Goal: Task Accomplishment & Management: Manage account settings

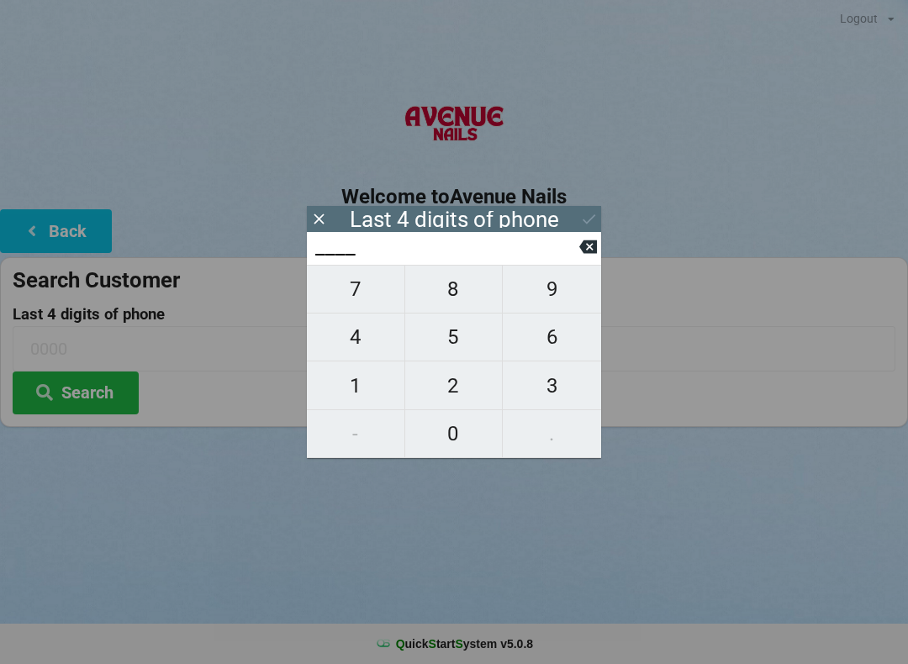
scroll to position [34, 0]
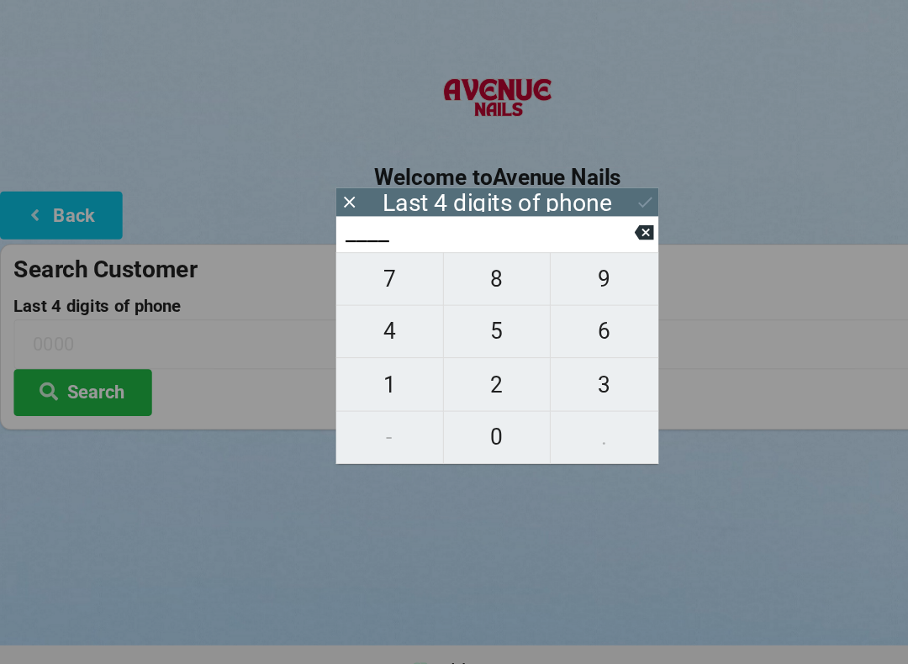
click at [435, 319] on span "5" at bounding box center [454, 336] width 98 height 35
type input "5___"
click at [524, 319] on span "6" at bounding box center [552, 336] width 98 height 35
type input "56__"
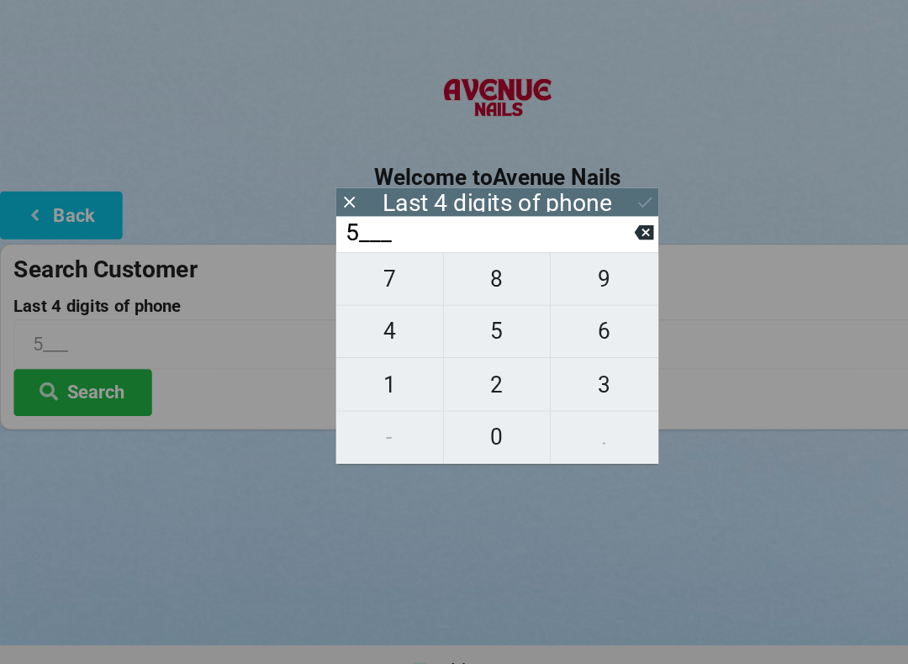
type input "56__"
click at [446, 272] on span "8" at bounding box center [454, 289] width 98 height 35
type input "568_"
click at [451, 418] on span "0" at bounding box center [454, 433] width 98 height 35
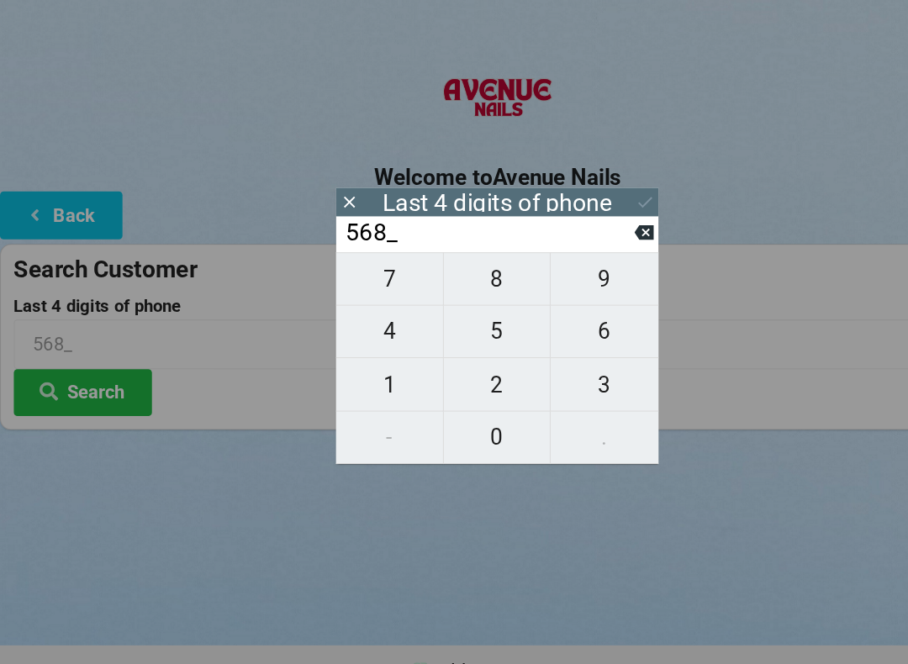
type input "5680"
click at [572, 206] on div "Last 4 digits of phone" at bounding box center [454, 219] width 294 height 26
click at [585, 210] on icon at bounding box center [589, 219] width 18 height 18
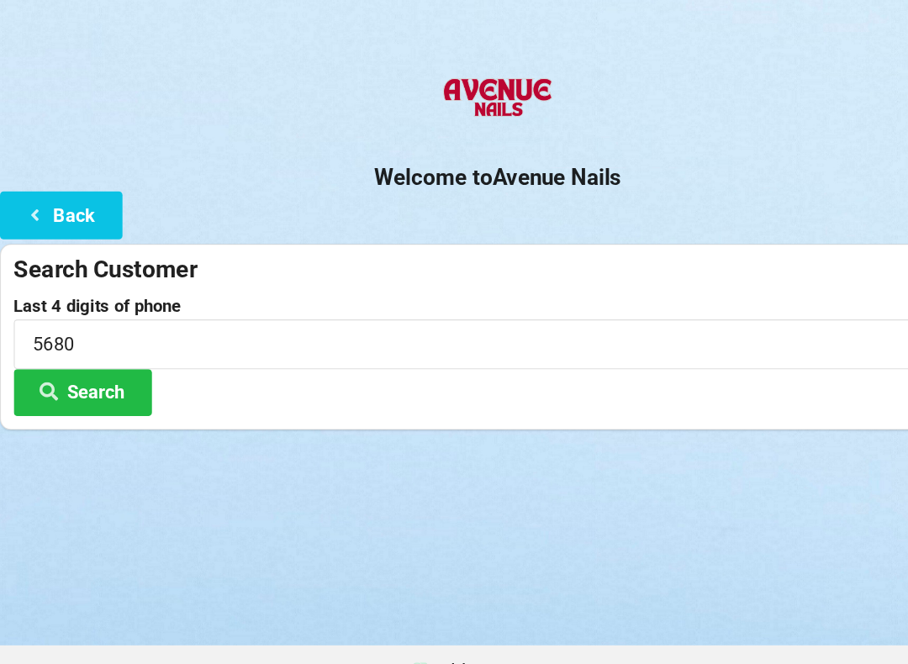
click at [65, 375] on button "Search" at bounding box center [76, 393] width 126 height 43
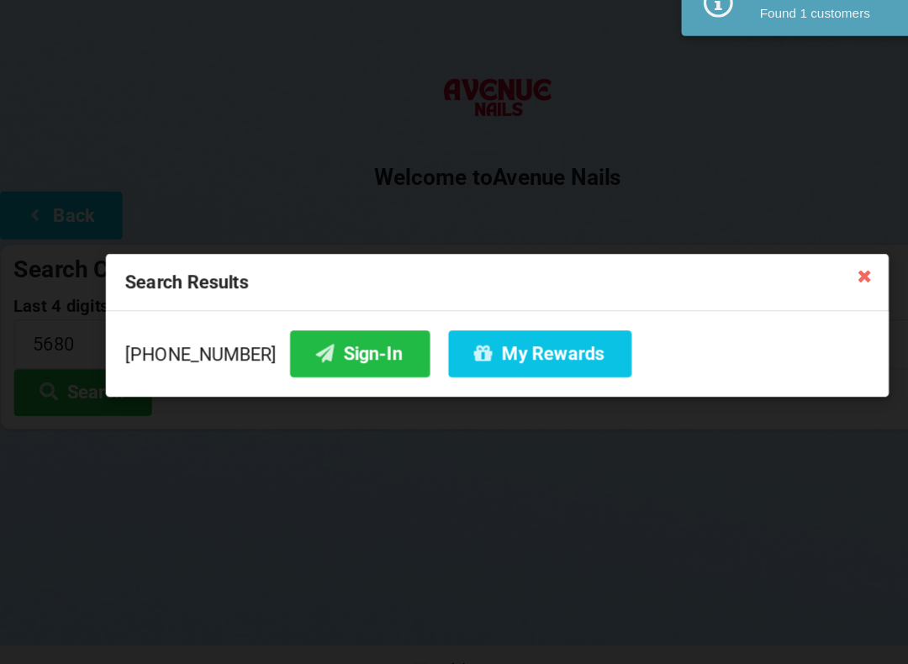
click at [478, 336] on button "My Rewards" at bounding box center [492, 357] width 167 height 43
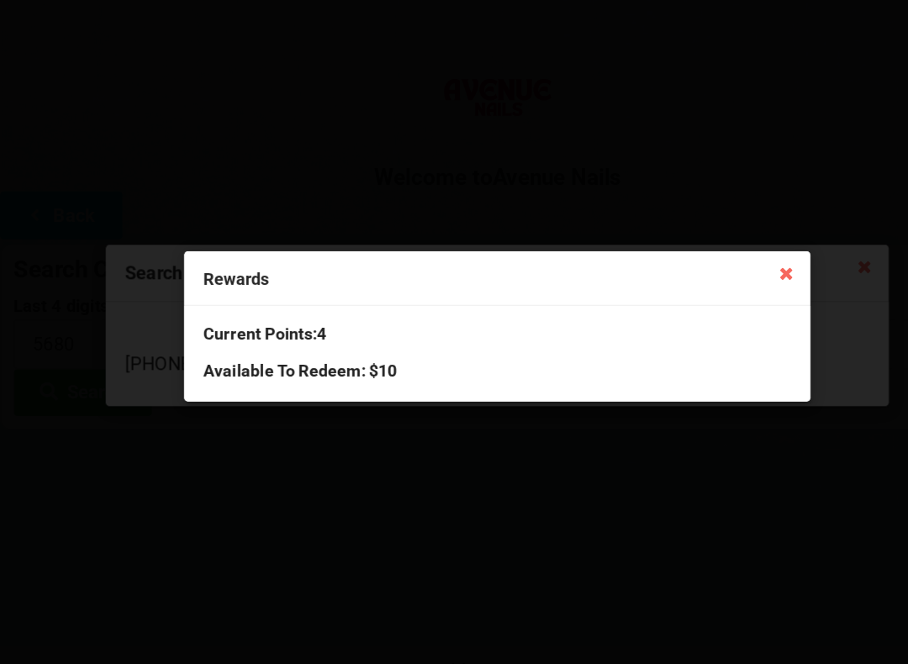
click at [721, 270] on icon at bounding box center [718, 283] width 27 height 27
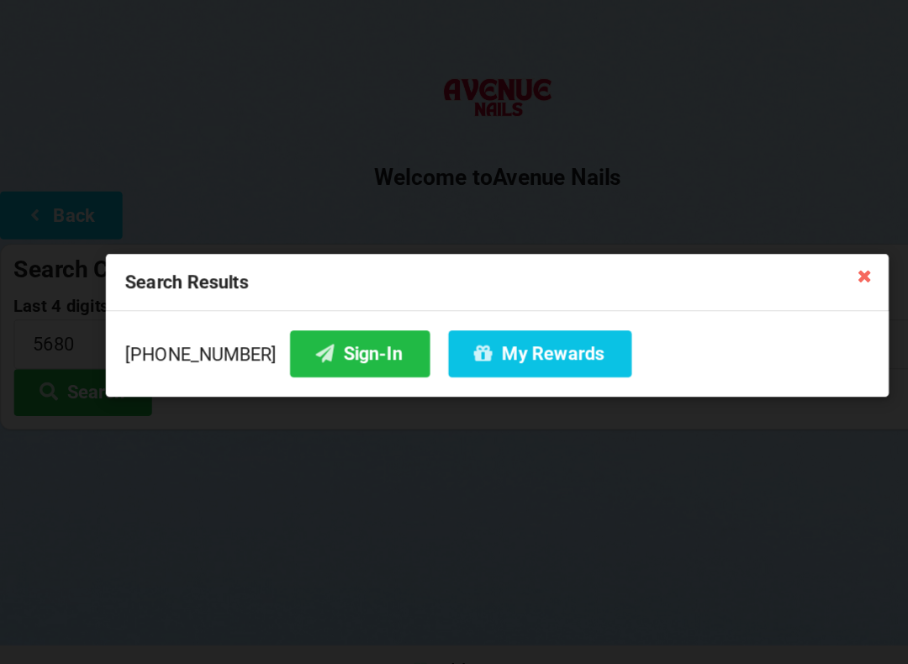
click at [287, 350] on icon at bounding box center [297, 357] width 20 height 14
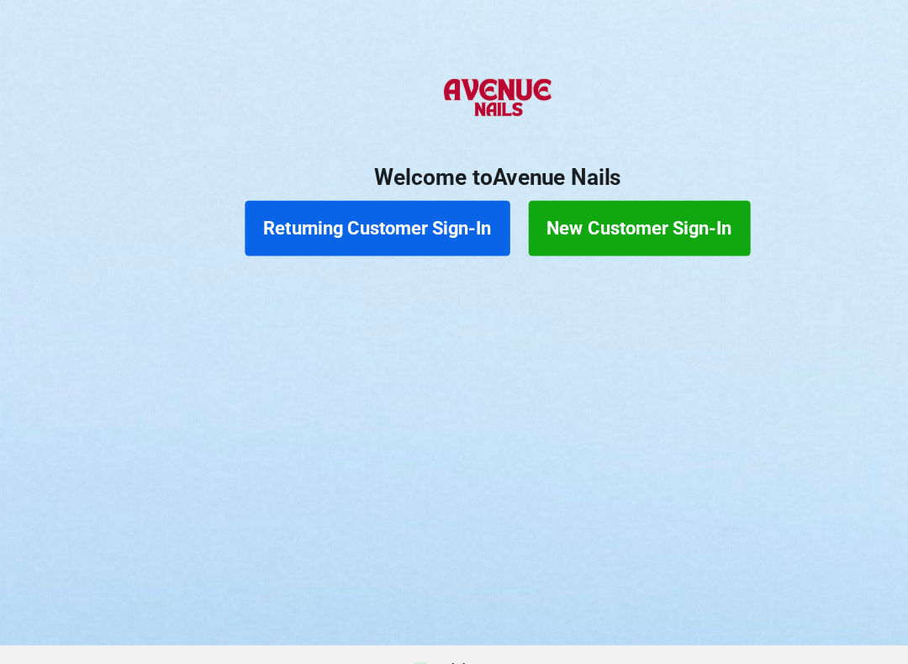
click at [295, 218] on button "Returning Customer Sign-In" at bounding box center [345, 243] width 242 height 50
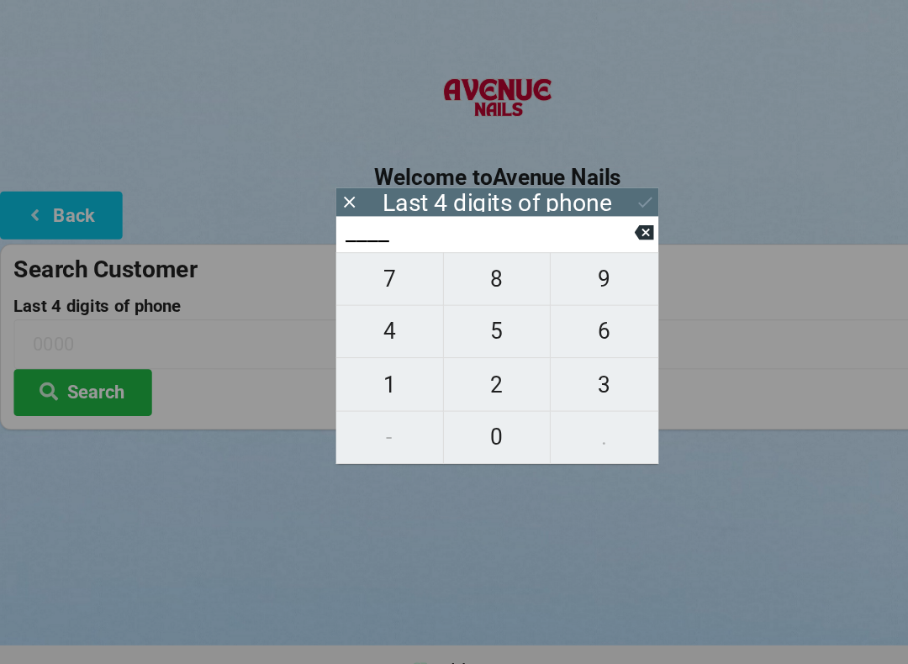
click at [457, 272] on span "8" at bounding box center [454, 289] width 98 height 35
type input "8___"
click at [563, 368] on span "3" at bounding box center [552, 385] width 98 height 35
type input "83__"
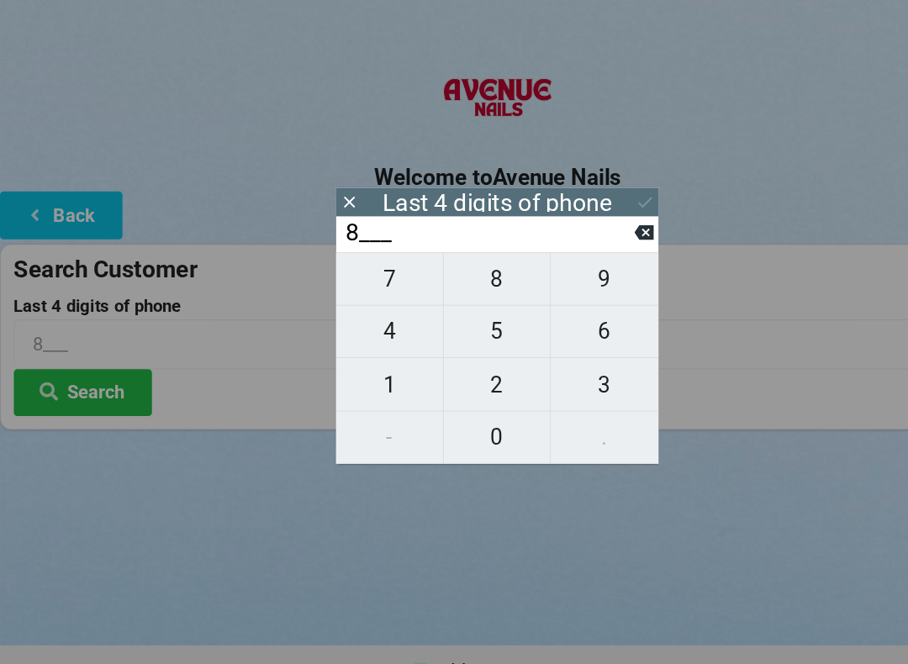
type input "83__"
click at [573, 234] on input "83__" at bounding box center [447, 247] width 266 height 27
click at [589, 240] on icon at bounding box center [588, 246] width 18 height 13
click at [449, 368] on span "2" at bounding box center [454, 385] width 98 height 35
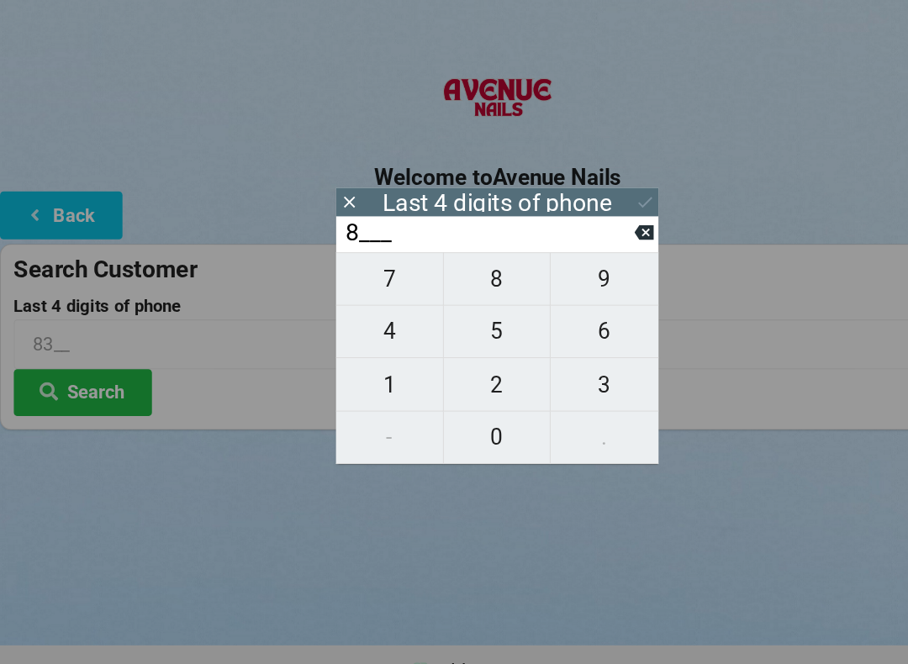
type input "82__"
click at [350, 368] on span "1" at bounding box center [356, 385] width 98 height 35
type input "821_"
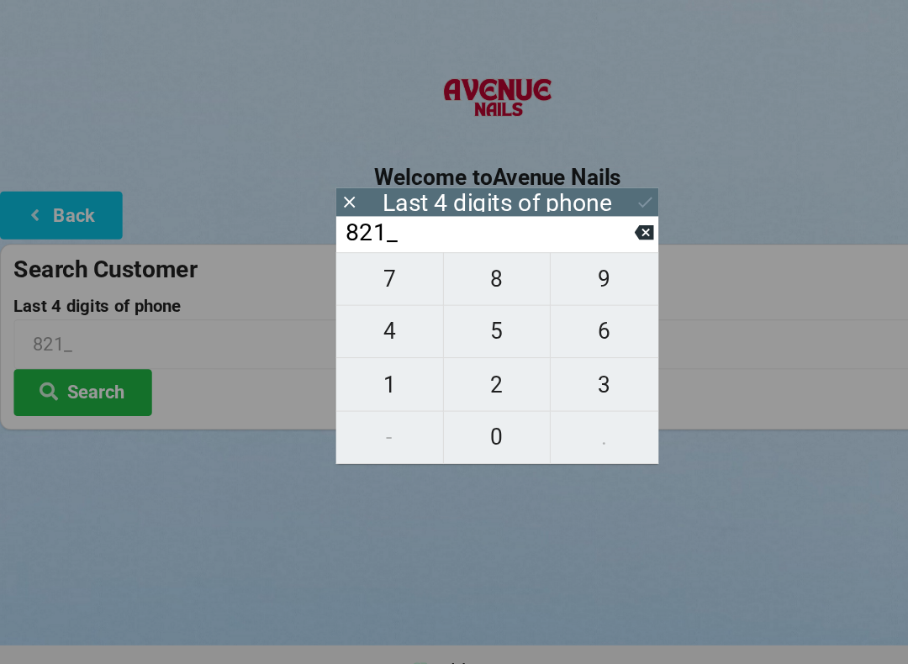
click at [530, 368] on span "3" at bounding box center [552, 385] width 98 height 35
type input "8213"
click at [581, 210] on icon at bounding box center [589, 219] width 18 height 18
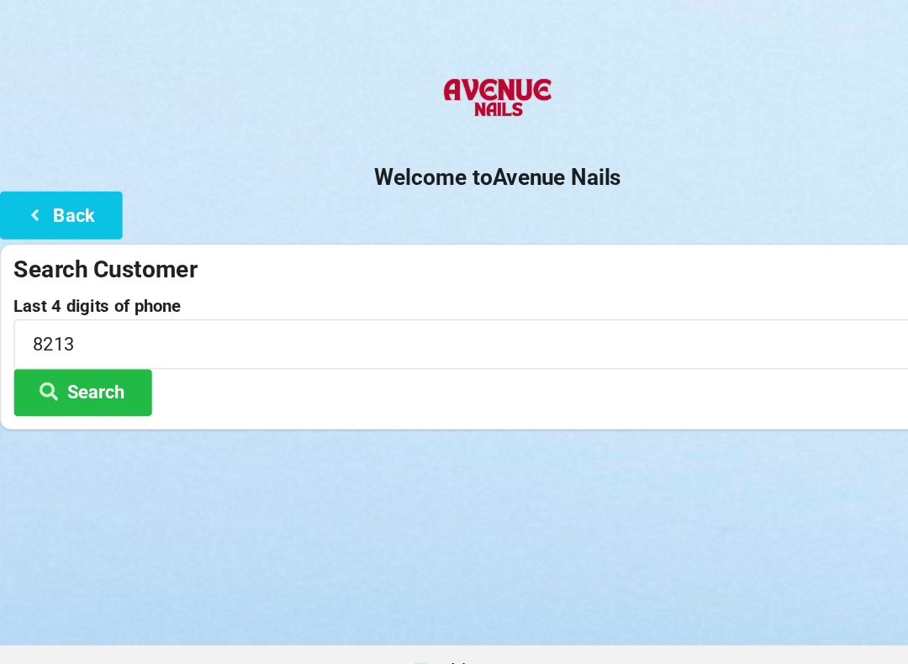
click at [92, 372] on button "Search" at bounding box center [76, 393] width 126 height 43
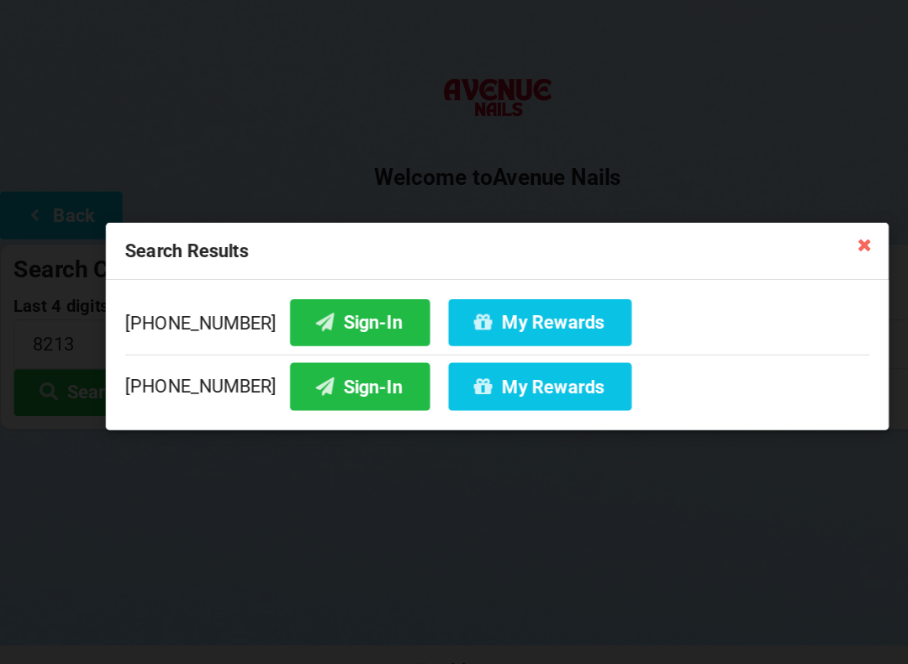
click at [304, 366] on button "Sign-In" at bounding box center [329, 387] width 128 height 43
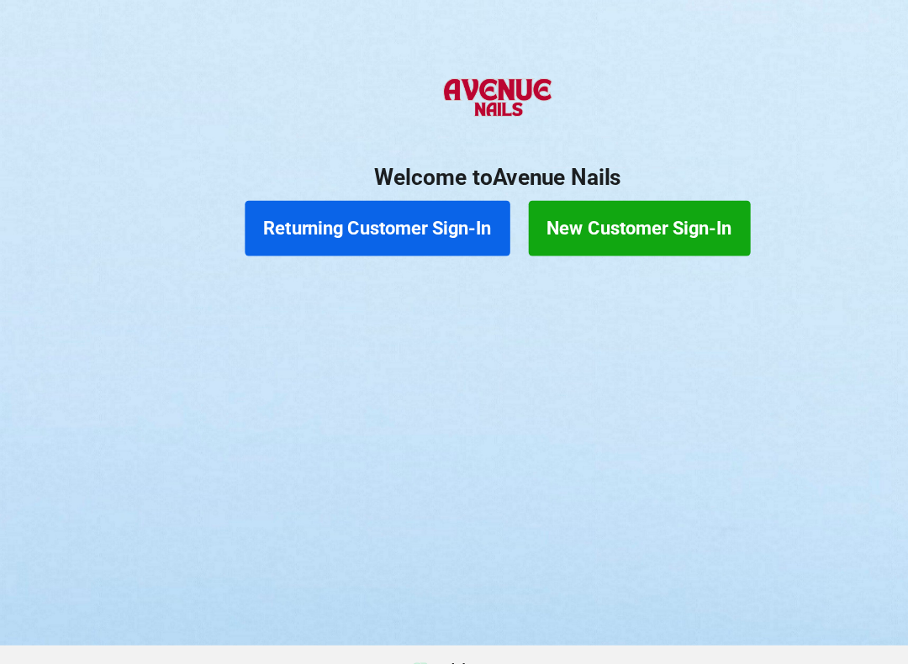
click at [346, 218] on button "Returning Customer Sign-In" at bounding box center [345, 243] width 242 height 50
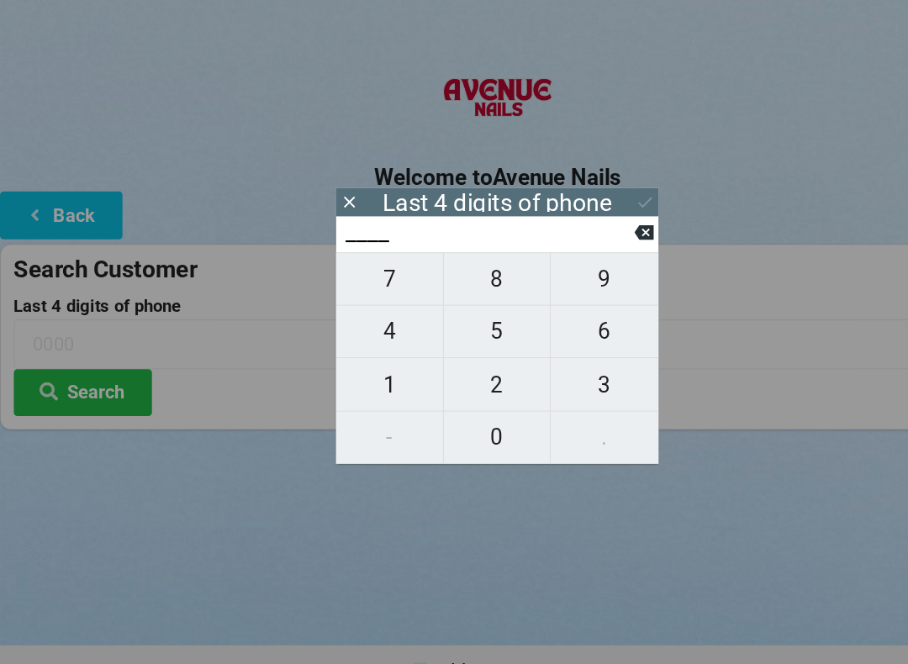
click at [358, 272] on span "7" at bounding box center [356, 289] width 98 height 35
type input "7___"
click at [359, 370] on span "1" at bounding box center [356, 385] width 98 height 35
type input "71__"
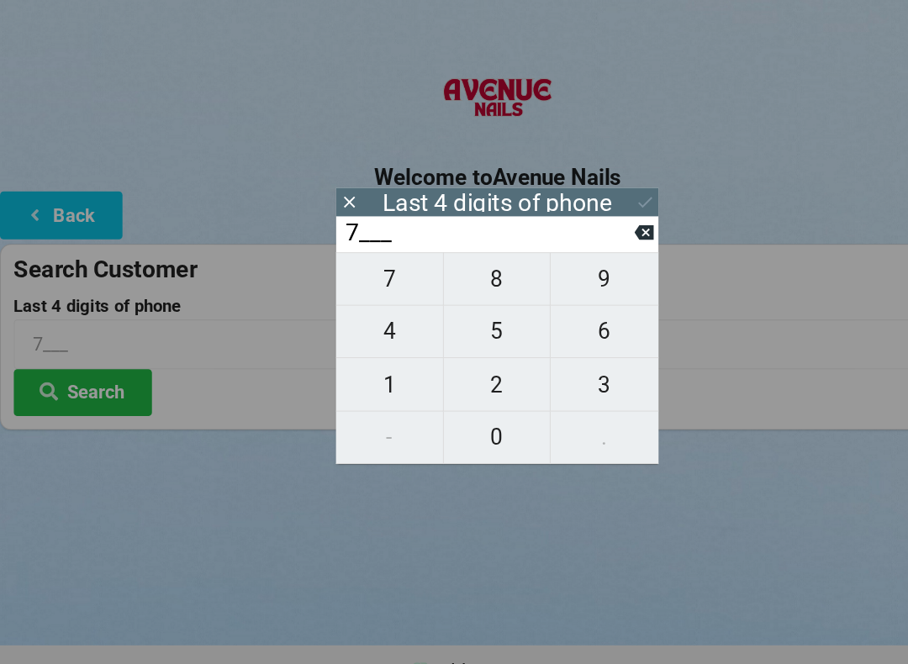
type input "71__"
click at [376, 368] on span "1" at bounding box center [356, 385] width 98 height 35
type input "711_"
click at [556, 319] on span "6" at bounding box center [552, 336] width 98 height 35
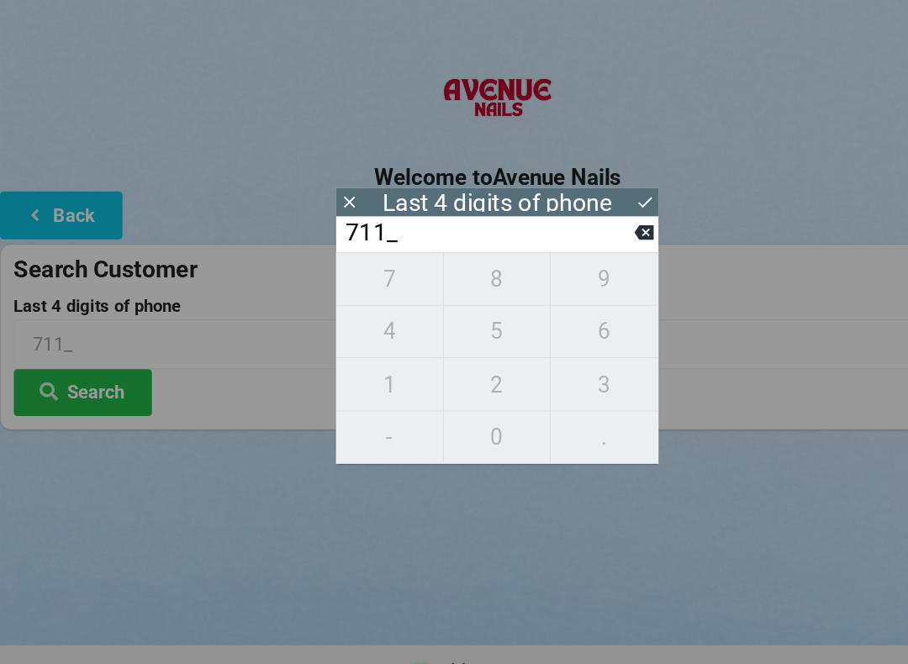
type input "7116"
click at [596, 210] on icon at bounding box center [589, 219] width 18 height 18
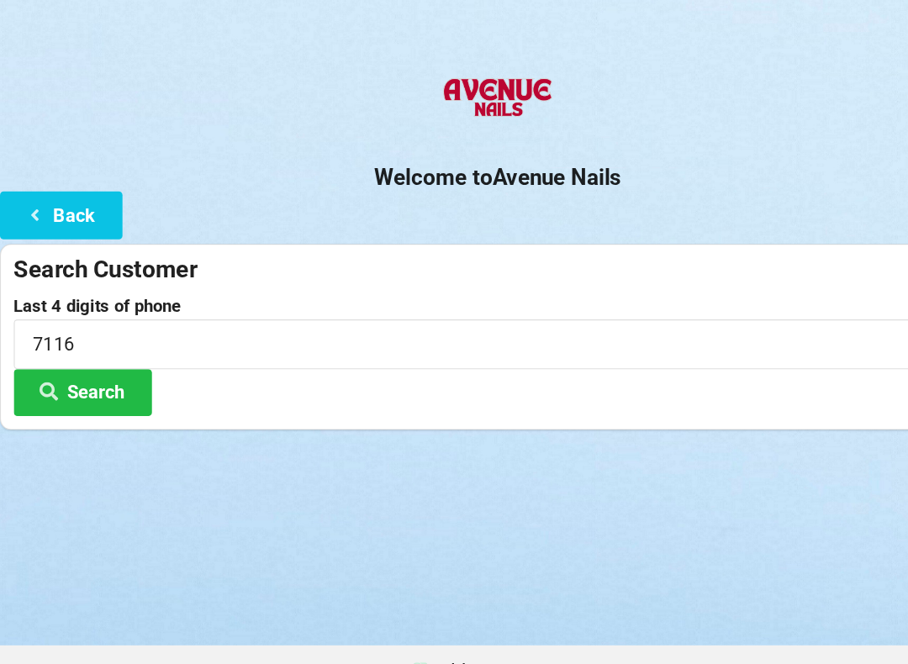
click at [72, 372] on button "Search" at bounding box center [76, 393] width 126 height 43
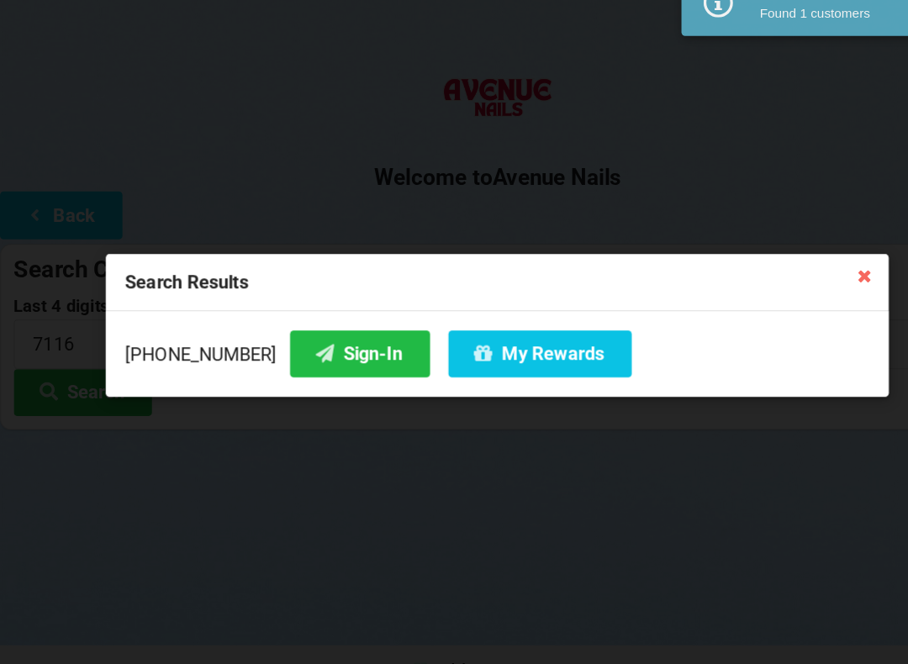
click at [297, 336] on button "Sign-In" at bounding box center [329, 357] width 128 height 43
